Goal: Task Accomplishment & Management: Use online tool/utility

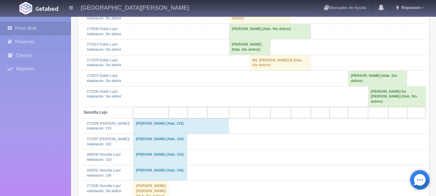
scroll to position [291, 0]
click at [253, 70] on td "Ma. Guadalupe Sosa Diaz B (Hab. Sin definir)" at bounding box center [280, 62] width 61 height 16
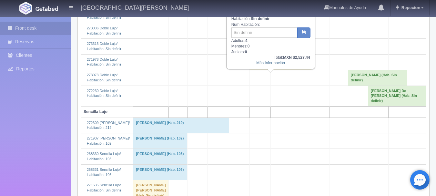
click at [253, 70] on td "Ma. Guadalupe Sosa Diaz B (Hab. Sin definir)" at bounding box center [280, 62] width 61 height 16
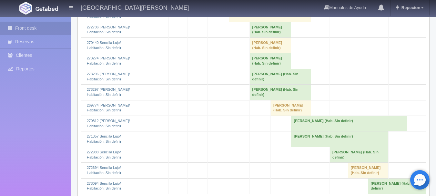
scroll to position [678, 0]
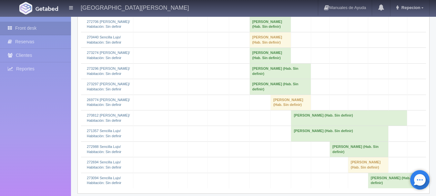
click at [255, 32] on td "Francisco Caro Valle (Hab. Sin definir)" at bounding box center [271, 24] width 42 height 16
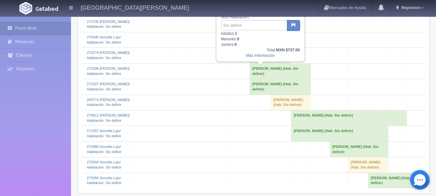
click at [255, 32] on td "Francisco Caro Valle (Hab. Sin definir)" at bounding box center [271, 24] width 42 height 16
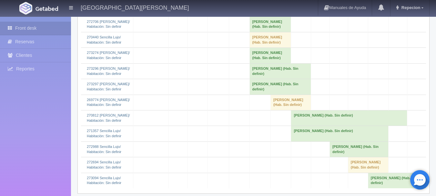
click at [255, 48] on td "Adriana Orozco Aguilar (Hab. Sin definir)" at bounding box center [271, 40] width 42 height 16
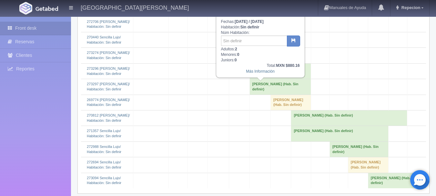
click at [255, 48] on td "[PERSON_NAME] (Hab. Sin definir)" at bounding box center [271, 40] width 42 height 16
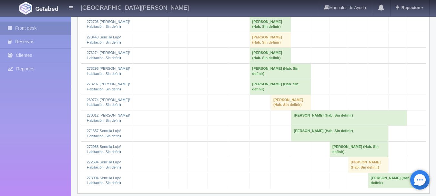
click at [254, 63] on td "[PERSON_NAME] (Hab. Sin definir)" at bounding box center [271, 56] width 42 height 16
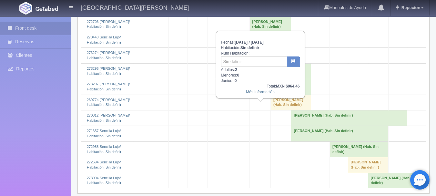
click at [254, 63] on td "[PERSON_NAME] (Hab. Sin definir)" at bounding box center [271, 56] width 42 height 16
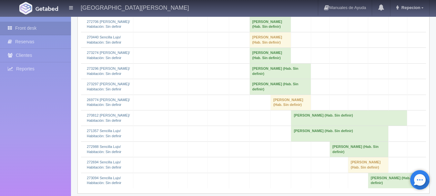
click at [265, 79] on td "[PERSON_NAME] (Hab. Sin definir)" at bounding box center [280, 71] width 61 height 16
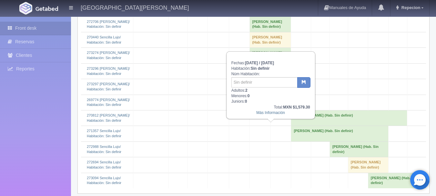
click at [265, 79] on td "[PERSON_NAME] (Hab. Sin definir)" at bounding box center [280, 71] width 61 height 16
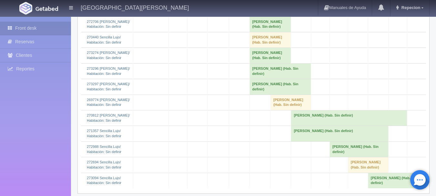
click at [264, 95] on td "[PERSON_NAME] (Hab. Sin definir)" at bounding box center [280, 87] width 61 height 16
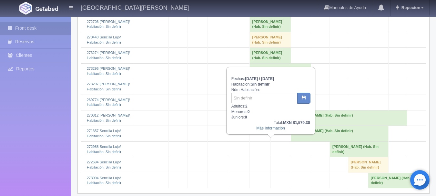
click at [264, 95] on td "[PERSON_NAME] (Hab. Sin definir)" at bounding box center [280, 87] width 61 height 16
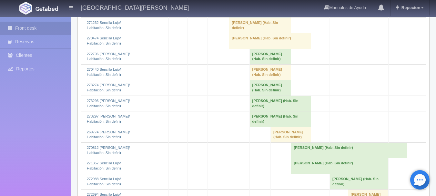
scroll to position [614, 0]
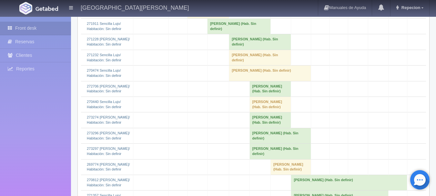
click at [234, 81] on td "[PERSON_NAME] (Hab. Sin definir)" at bounding box center [270, 74] width 82 height 16
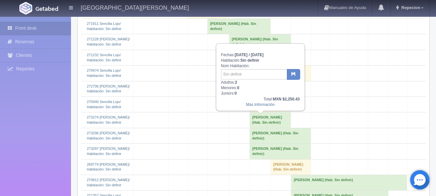
click at [234, 81] on td "[PERSON_NAME] (Hab. Sin definir)" at bounding box center [270, 74] width 82 height 16
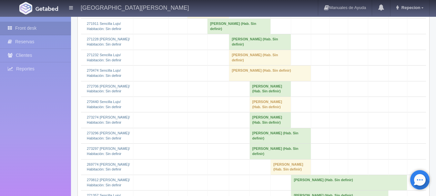
click at [234, 65] on td "[PERSON_NAME] (Hab. Sin definir)" at bounding box center [260, 58] width 62 height 16
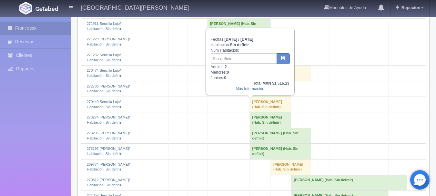
click at [234, 65] on td "[PERSON_NAME] (Hab. Sin definir)" at bounding box center [260, 58] width 62 height 16
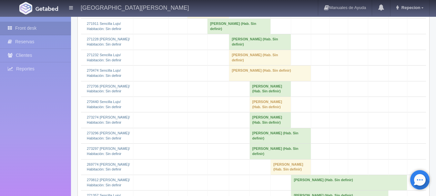
click at [237, 50] on td "[PERSON_NAME] (Hab. Sin definir)" at bounding box center [260, 42] width 62 height 16
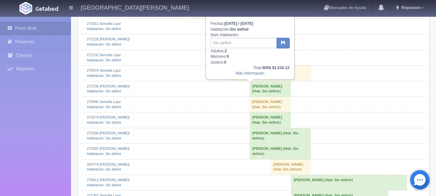
click at [237, 50] on td "[PERSON_NAME] (Hab. Sin definir)" at bounding box center [260, 42] width 62 height 16
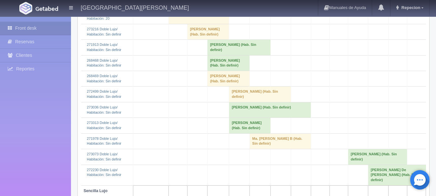
scroll to position [194, 0]
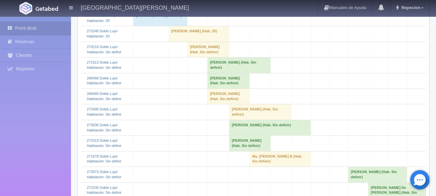
click at [232, 151] on td "[PERSON_NAME] (Hab. Sin definir)" at bounding box center [250, 144] width 42 height 16
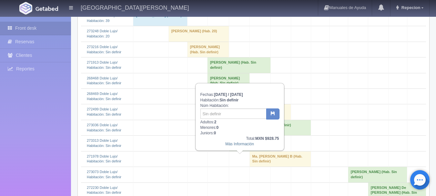
click at [232, 151] on td "[PERSON_NAME] (Hab. Sin definir)" at bounding box center [250, 144] width 42 height 16
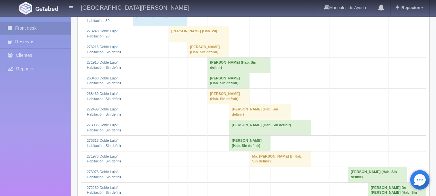
click at [241, 135] on td "[PERSON_NAME] (Hab. Sin definir)" at bounding box center [270, 128] width 82 height 16
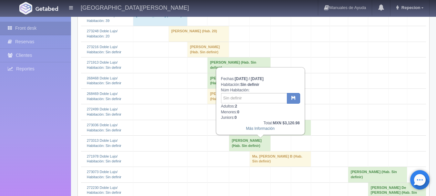
click at [241, 135] on td "[PERSON_NAME] (Hab. Sin definir)" at bounding box center [270, 128] width 82 height 16
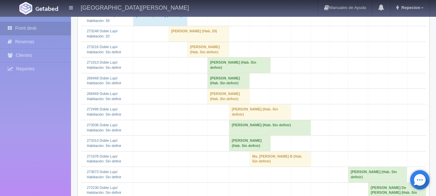
click at [244, 120] on td "[PERSON_NAME] (Hab. Sin definir)" at bounding box center [260, 112] width 62 height 16
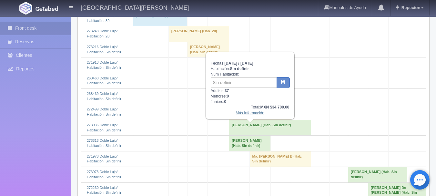
click at [245, 114] on link "Más Información" at bounding box center [250, 113] width 29 height 5
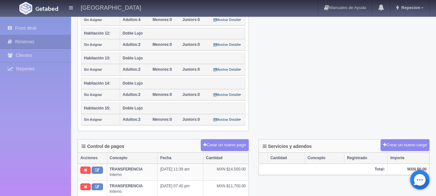
scroll to position [420, 0]
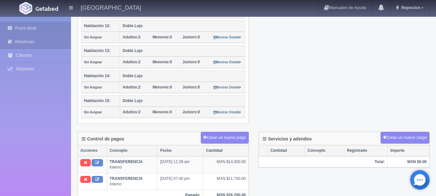
click at [33, 24] on link "Front desk" at bounding box center [35, 28] width 71 height 13
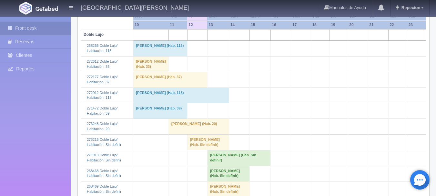
scroll to position [162, 0]
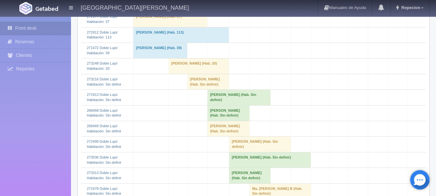
click at [229, 105] on td "[PERSON_NAME] (Hab. Sin definir)" at bounding box center [238, 98] width 63 height 16
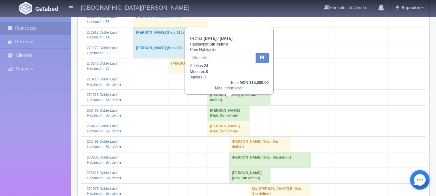
click at [229, 105] on td "[PERSON_NAME] (Hab. Sin definir)" at bounding box center [238, 98] width 63 height 16
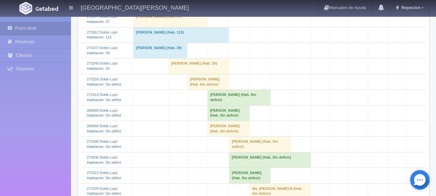
click at [229, 105] on td "[PERSON_NAME] (Hab. Sin definir)" at bounding box center [238, 98] width 63 height 16
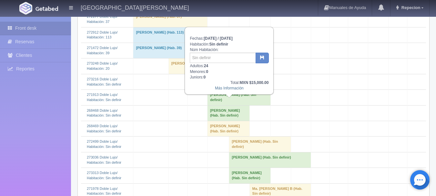
click at [229, 105] on td "MARTHA CECILIA LOPEZ ACOSTA (Hab. Sin definir)" at bounding box center [238, 98] width 63 height 16
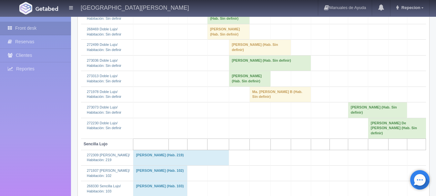
scroll to position [226, 0]
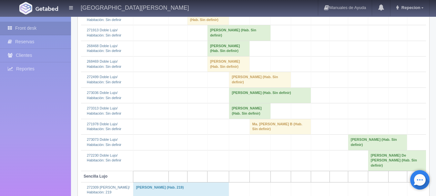
click at [226, 72] on td "EDUARDO QUEZADA (Hab. Sin definir)" at bounding box center [228, 65] width 42 height 16
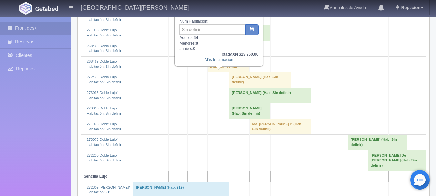
click at [221, 72] on td "EDUARDO QUEZADA (Hab. Sin definir)" at bounding box center [228, 65] width 42 height 16
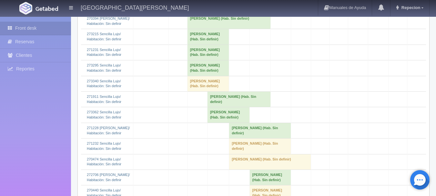
scroll to position [549, 0]
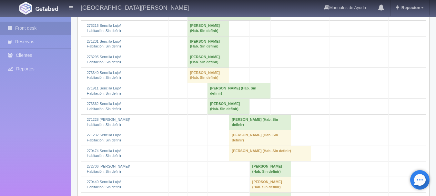
click at [195, 68] on td "Francisco Gomez Ramirez (Hab. Sin definir)" at bounding box center [208, 60] width 42 height 16
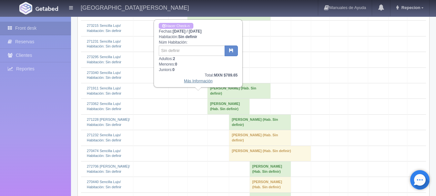
click at [201, 83] on link "Más Información" at bounding box center [198, 81] width 29 height 5
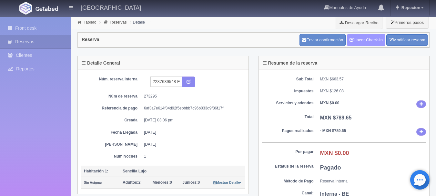
click at [365, 40] on link "Hacer Check-In" at bounding box center [366, 40] width 38 height 12
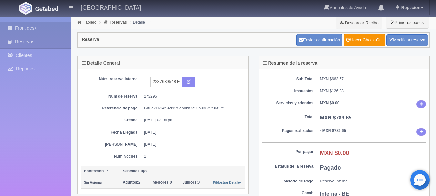
click at [26, 28] on link "Front desk" at bounding box center [35, 28] width 71 height 13
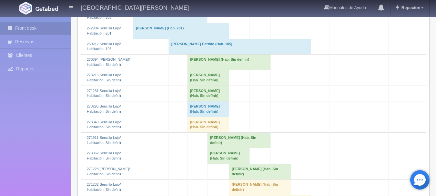
scroll to position [582, 0]
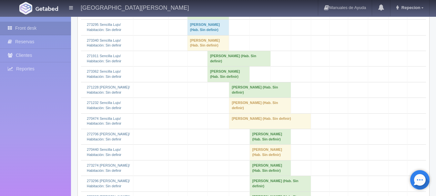
click at [200, 35] on td "Francisco Gomez Ramirez (Hab. Sin definir)" at bounding box center [208, 28] width 42 height 16
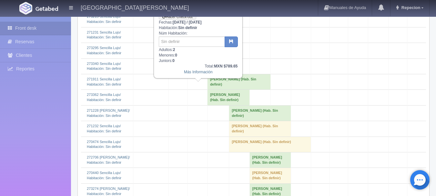
scroll to position [517, 0]
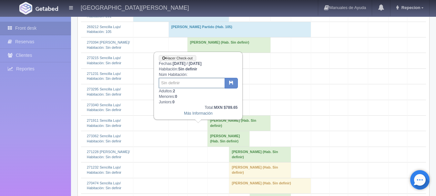
click at [195, 86] on input "text" at bounding box center [192, 83] width 66 height 10
type input "23"
click at [227, 84] on button "button" at bounding box center [231, 83] width 13 height 11
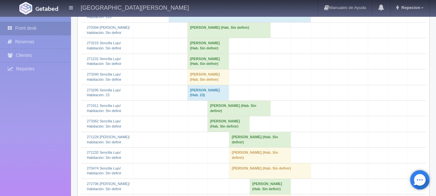
scroll to position [517, 0]
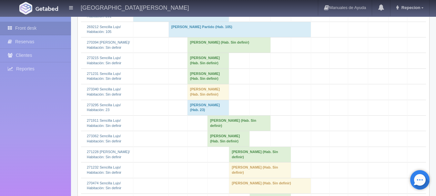
click at [213, 53] on td "[PERSON_NAME] (Hab. Sin definir)" at bounding box center [228, 45] width 83 height 16
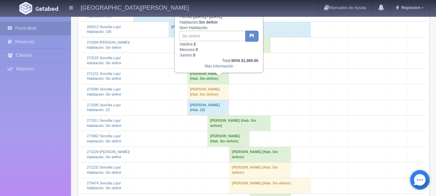
click at [213, 53] on td "[PERSON_NAME] (Hab. Sin definir)" at bounding box center [228, 45] width 83 height 16
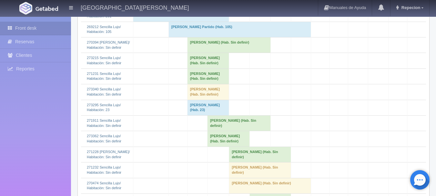
click at [191, 100] on td "[PERSON_NAME] (Hab. Sin definir)" at bounding box center [208, 92] width 42 height 16
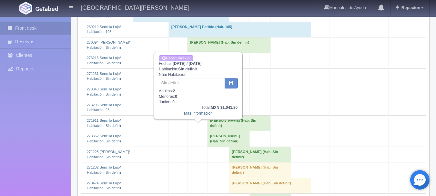
click at [191, 100] on td "[PERSON_NAME] (Hab. Sin definir)" at bounding box center [208, 92] width 42 height 16
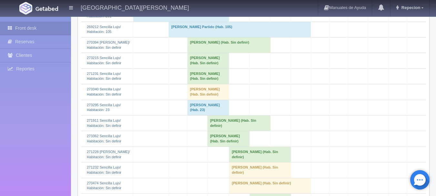
click at [197, 84] on td "[PERSON_NAME] (Hab. Sin definir)" at bounding box center [208, 76] width 42 height 16
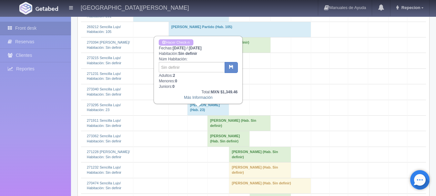
click at [197, 84] on td "[PERSON_NAME] (Hab. Sin definir)" at bounding box center [208, 76] width 42 height 16
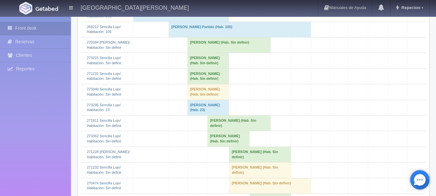
click at [197, 68] on td "[PERSON_NAME] (Hab. Sin definir)" at bounding box center [208, 61] width 42 height 16
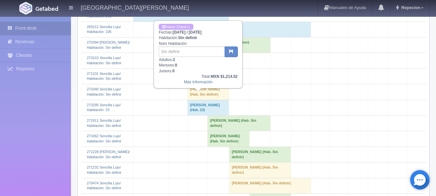
click at [197, 68] on td "[PERSON_NAME] (Hab. Sin definir)" at bounding box center [208, 61] width 42 height 16
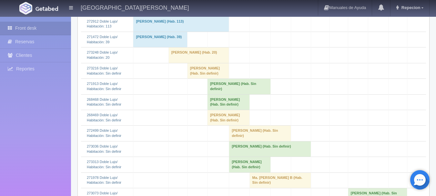
scroll to position [162, 0]
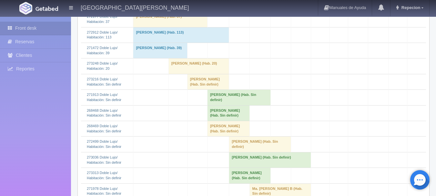
click at [188, 89] on td "[PERSON_NAME] (Hab. Sin definir)" at bounding box center [208, 82] width 42 height 16
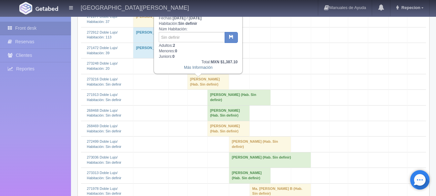
click at [188, 89] on td "[PERSON_NAME] (Hab. Sin definir)" at bounding box center [208, 82] width 42 height 16
